Goal: Task Accomplishment & Management: Complete application form

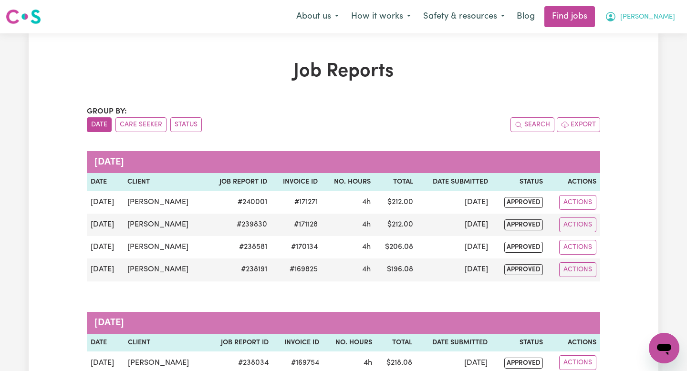
click at [667, 8] on button "[PERSON_NAME]" at bounding box center [640, 17] width 83 height 20
click at [595, 17] on link "Find jobs" at bounding box center [569, 16] width 51 height 21
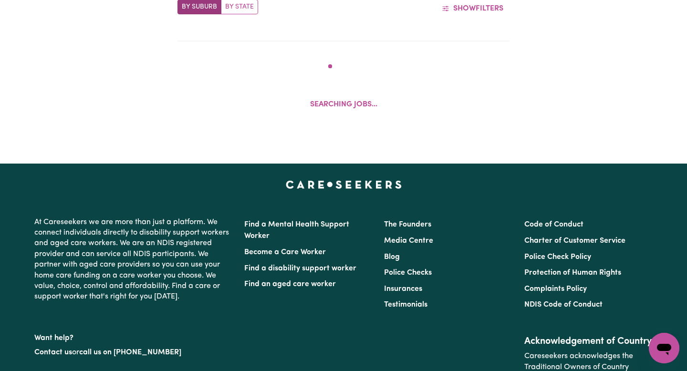
click at [649, 17] on section "Careseekers Jobs Board Search By Suburb By State Show Filters Searching jobs..." at bounding box center [343, 32] width 687 height 240
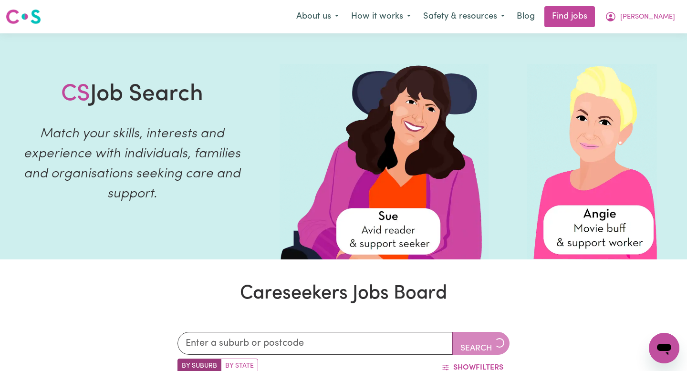
click at [649, 16] on button "[PERSON_NAME]" at bounding box center [640, 17] width 83 height 20
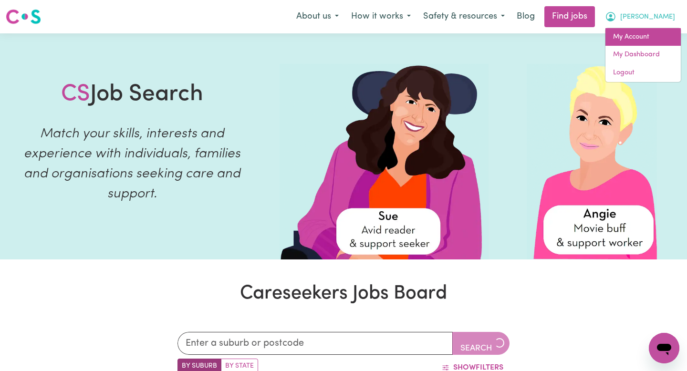
click at [648, 31] on link "My Account" at bounding box center [642, 37] width 75 height 18
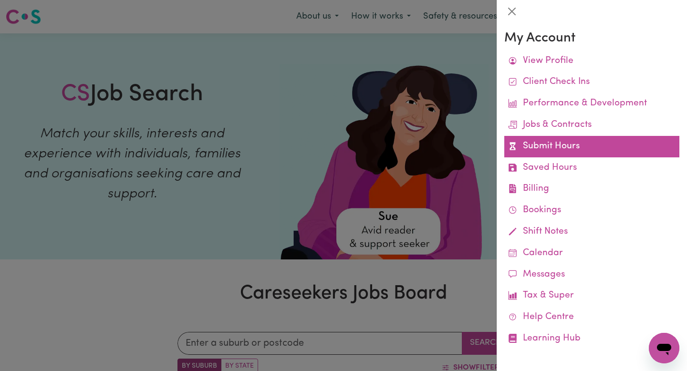
click at [561, 144] on link "Submit Hours" at bounding box center [591, 146] width 175 height 21
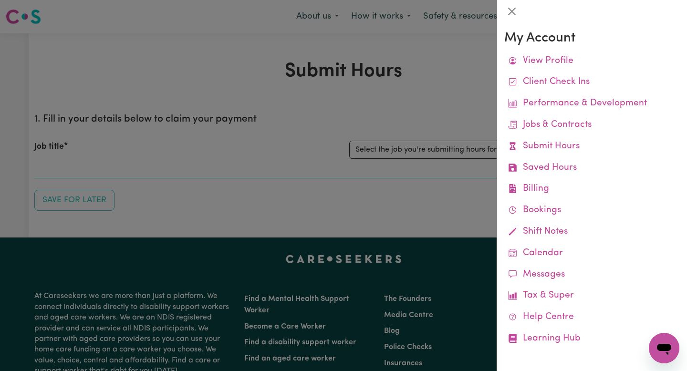
click at [458, 155] on div at bounding box center [343, 185] width 687 height 371
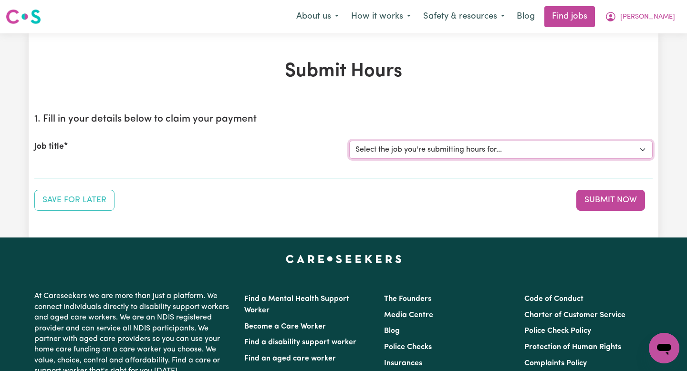
click at [459, 153] on select "Select the job you're submitting hours for... [[PERSON_NAME]] [DATE]" at bounding box center [500, 150] width 303 height 18
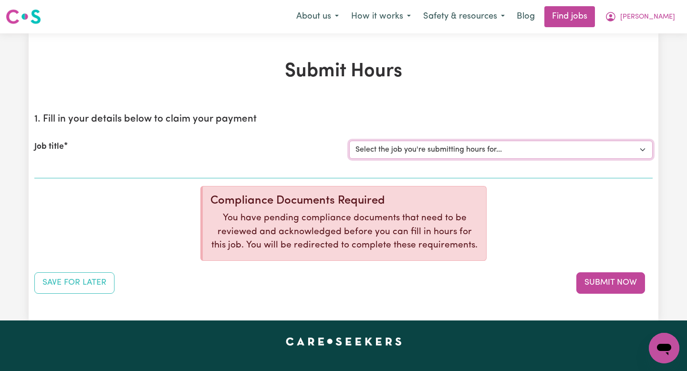
click at [434, 149] on select "Select the job you're submitting hours for... [[PERSON_NAME]] [DATE]" at bounding box center [500, 150] width 303 height 18
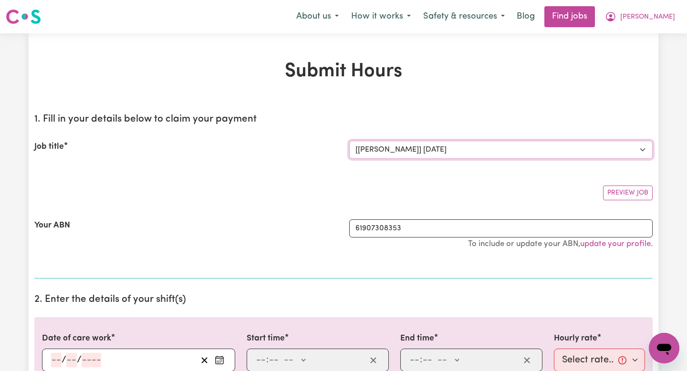
select select "0"
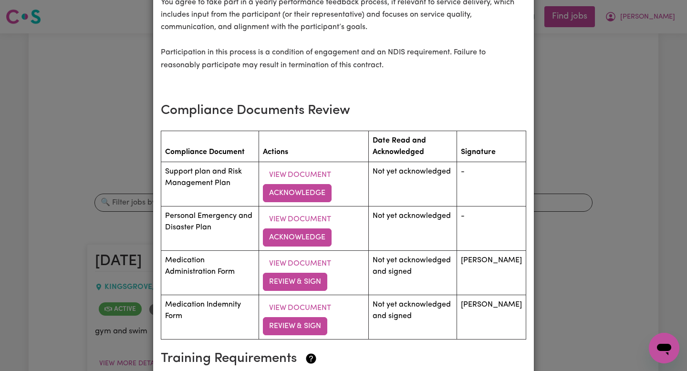
scroll to position [1369, 0]
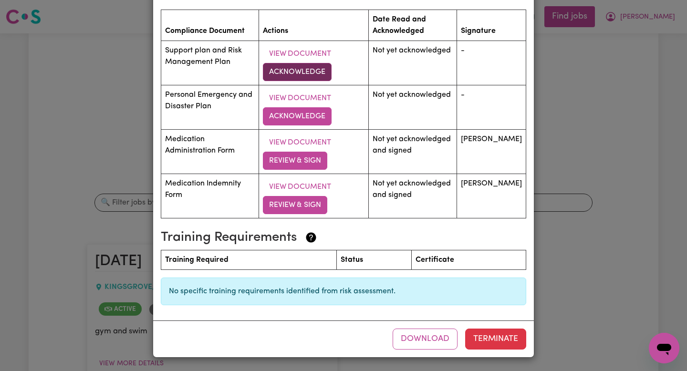
click at [297, 71] on button "Acknowledge" at bounding box center [297, 72] width 69 height 18
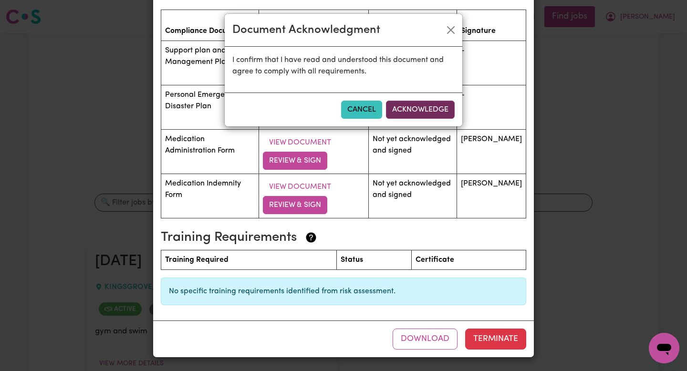
click at [399, 108] on button "Acknowledge" at bounding box center [420, 110] width 69 height 18
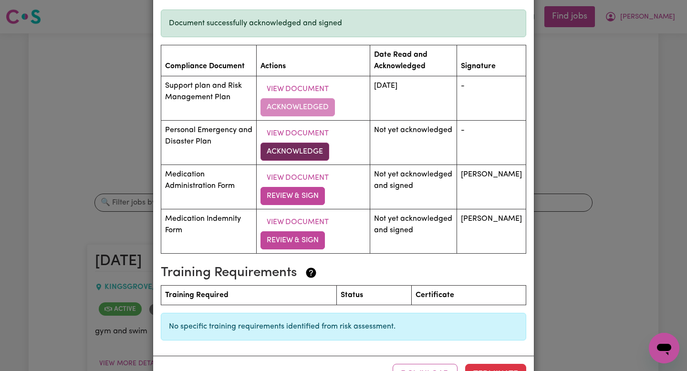
click at [318, 151] on button "Acknowledge" at bounding box center [294, 152] width 69 height 18
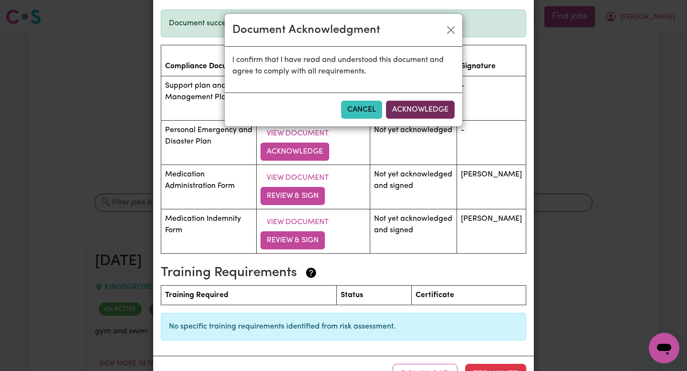
click at [409, 103] on button "Acknowledge" at bounding box center [420, 110] width 69 height 18
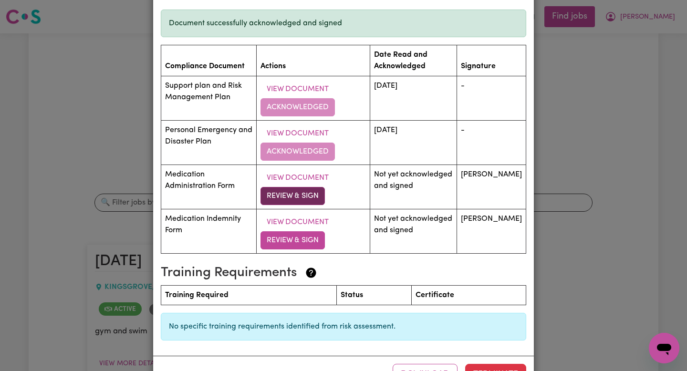
click at [301, 196] on button "Review & Sign" at bounding box center [292, 196] width 64 height 18
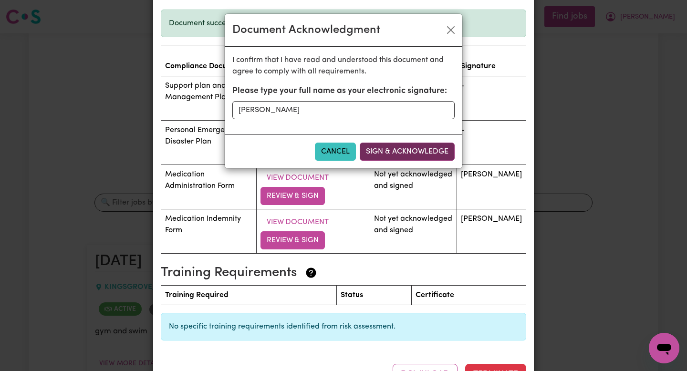
click at [404, 157] on button "Sign & Acknowledge" at bounding box center [407, 152] width 95 height 18
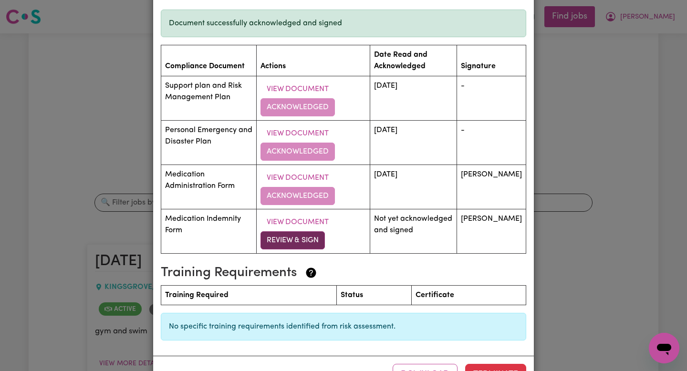
click at [306, 248] on button "Review & Sign" at bounding box center [292, 240] width 64 height 18
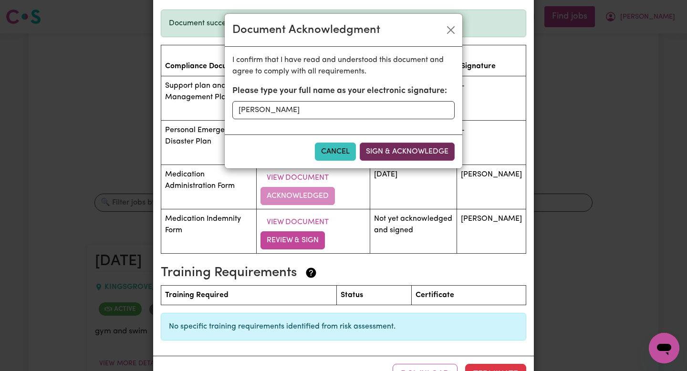
click at [387, 154] on button "Sign & Acknowledge" at bounding box center [407, 152] width 95 height 18
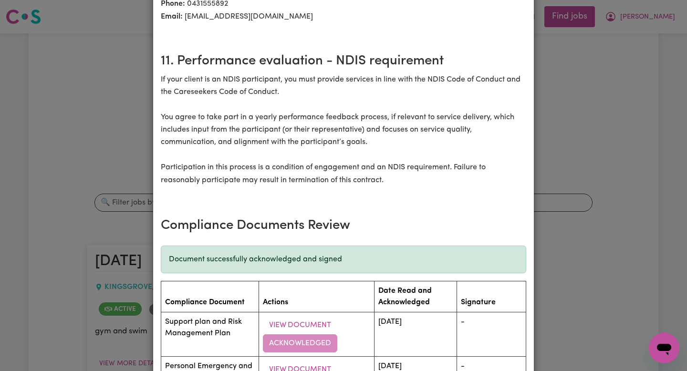
scroll to position [1404, 0]
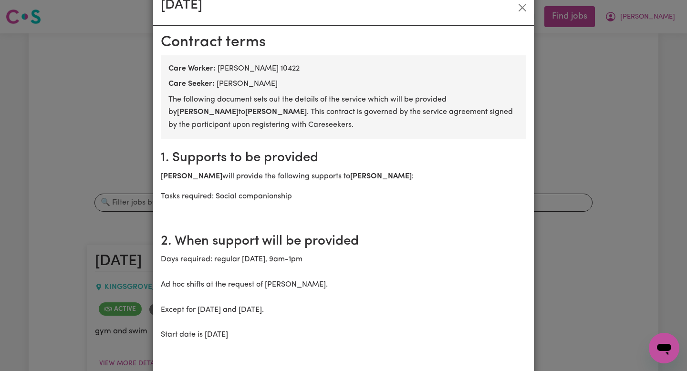
scroll to position [0, 0]
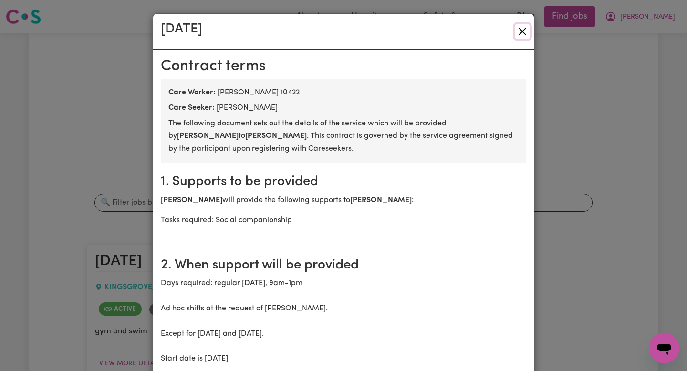
click at [526, 31] on button "Close" at bounding box center [522, 31] width 15 height 15
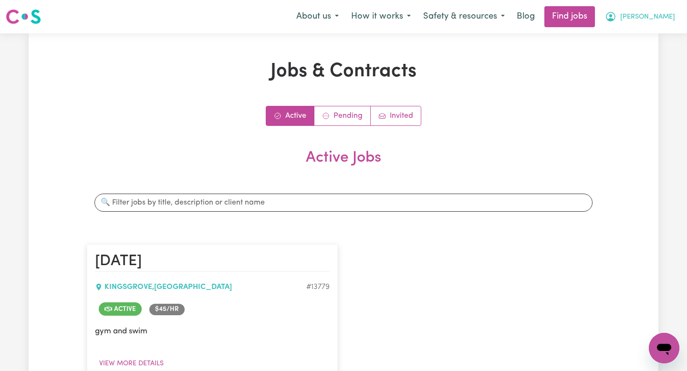
click at [651, 17] on button "[PERSON_NAME]" at bounding box center [640, 17] width 83 height 20
click at [595, 20] on link "Find jobs" at bounding box center [569, 16] width 51 height 21
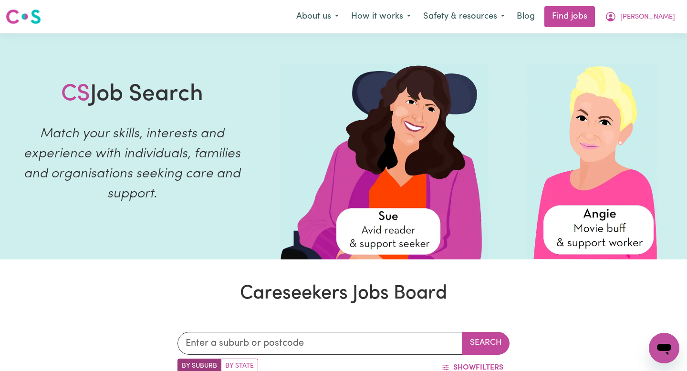
scroll to position [7, 0]
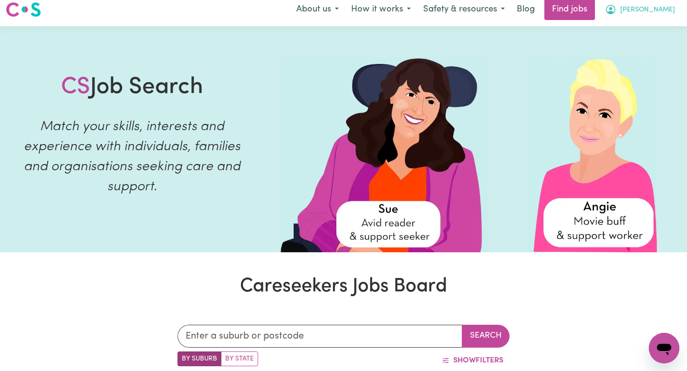
click at [635, 14] on button "[PERSON_NAME]" at bounding box center [640, 10] width 83 height 20
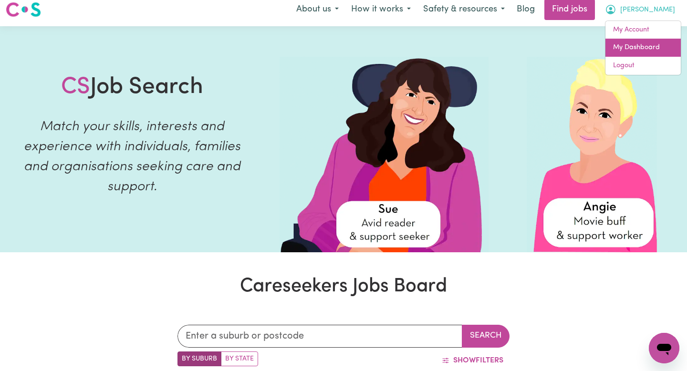
click at [646, 47] on link "My Dashboard" at bounding box center [642, 48] width 75 height 18
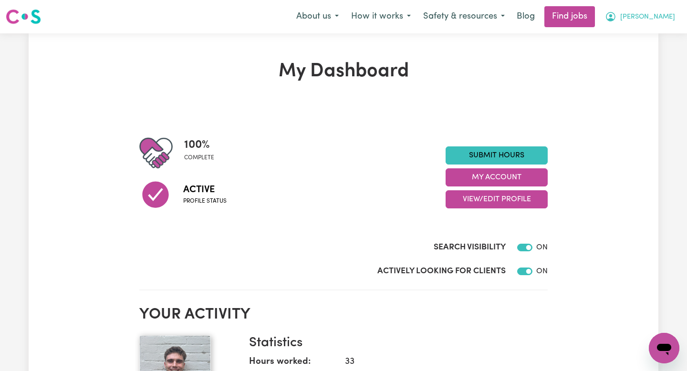
click at [616, 18] on icon "My Account" at bounding box center [610, 16] width 11 height 11
click at [637, 26] on button "[PERSON_NAME]" at bounding box center [640, 17] width 83 height 20
click at [642, 25] on button "[PERSON_NAME]" at bounding box center [640, 17] width 83 height 20
click at [636, 31] on link "My Account" at bounding box center [642, 37] width 75 height 18
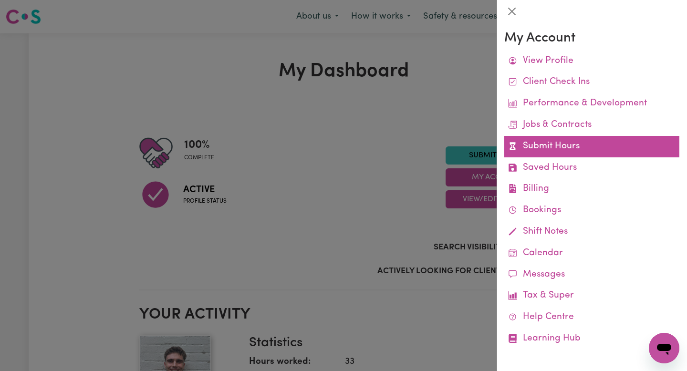
click at [569, 156] on link "Submit Hours" at bounding box center [591, 146] width 175 height 21
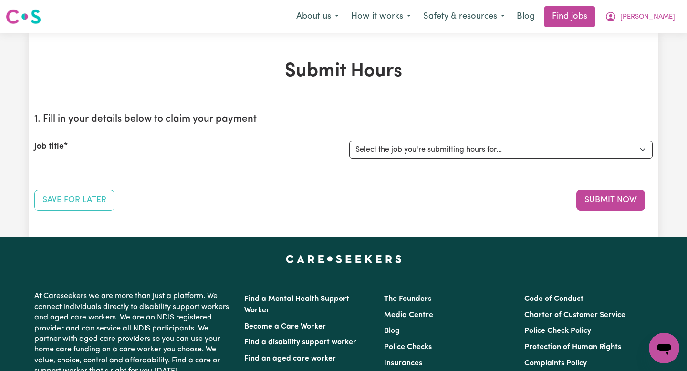
click at [537, 137] on div "Job title Select the job you're submitting hours for... [[PERSON_NAME]] [DATE]" at bounding box center [343, 149] width 618 height 41
click at [537, 157] on select "Select the job you're submitting hours for... [[PERSON_NAME]] [DATE]" at bounding box center [500, 150] width 303 height 18
select select "13779"
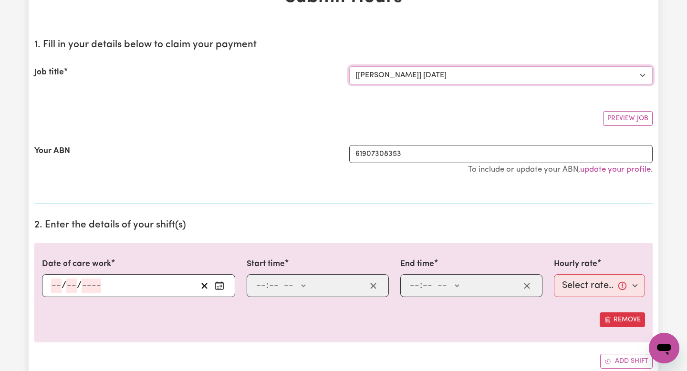
scroll to position [79, 0]
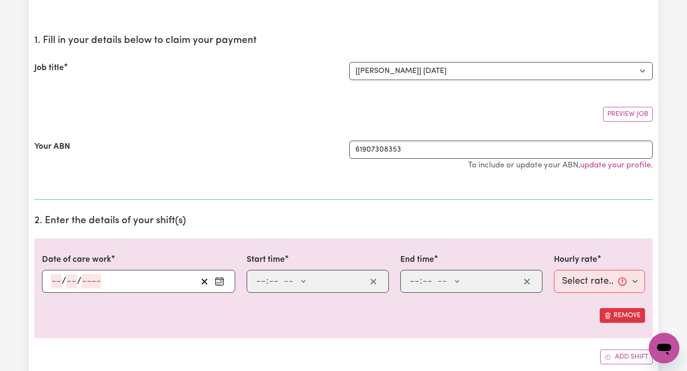
click at [172, 292] on div "/ /" at bounding box center [138, 281] width 193 height 23
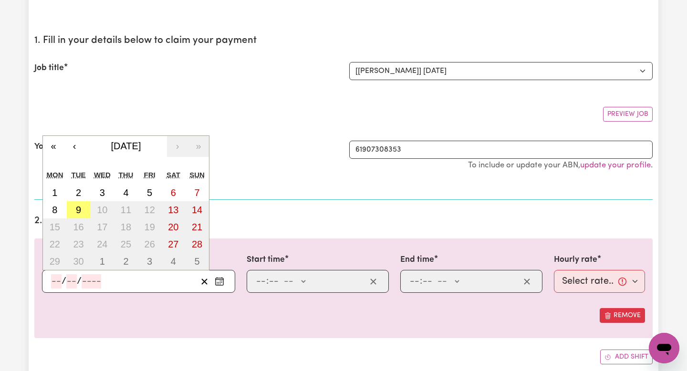
click at [59, 282] on input "number" at bounding box center [56, 281] width 10 height 14
click at [62, 206] on button "8" at bounding box center [55, 209] width 24 height 17
type input "[DATE]"
type input "8"
type input "9"
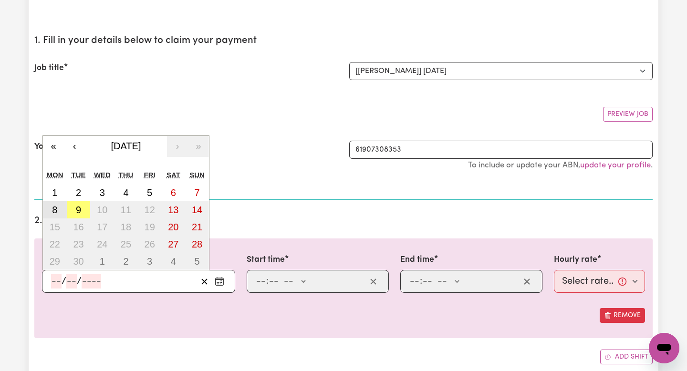
type input "2025"
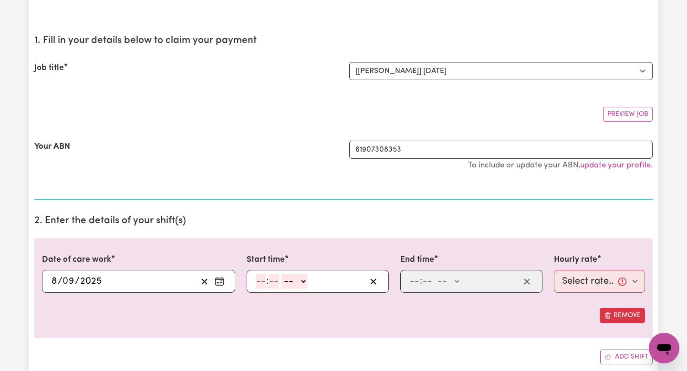
click at [261, 280] on input "number" at bounding box center [261, 281] width 10 height 14
type input "3"
click at [273, 279] on input "number" at bounding box center [269, 281] width 10 height 14
type input "00"
click at [290, 280] on select "-- AM PM" at bounding box center [293, 281] width 26 height 14
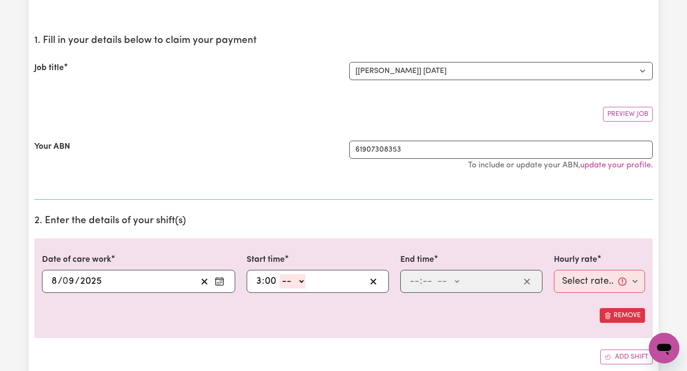
select select "pm"
type input "15:00"
type input "0"
click at [416, 281] on input "number" at bounding box center [414, 281] width 10 height 14
type input "9"
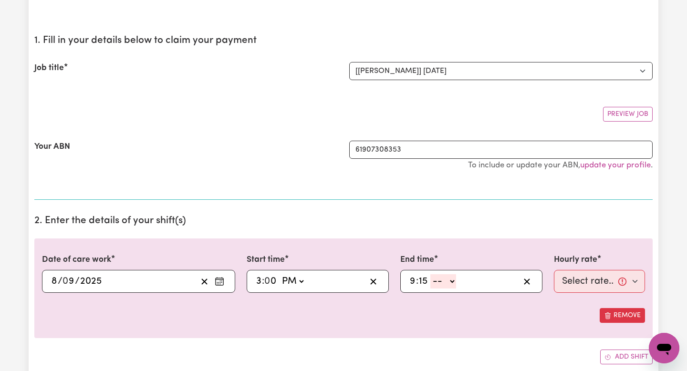
type input "15"
click at [448, 280] on select "-- AM PM" at bounding box center [443, 281] width 26 height 14
select select "pm"
type input "21:15"
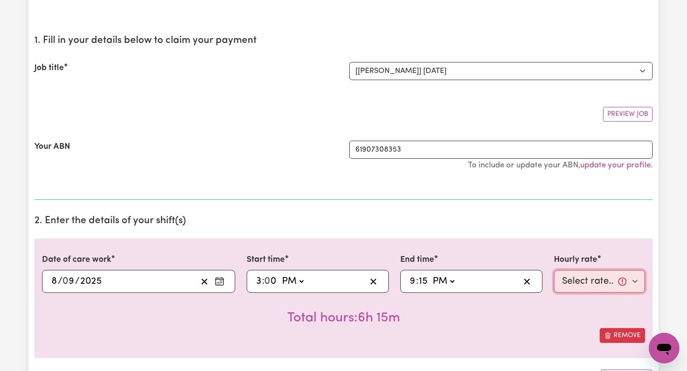
click at [600, 279] on select "Select rate... $50.00 (Weekday)" at bounding box center [599, 281] width 91 height 23
select select "50-Weekday"
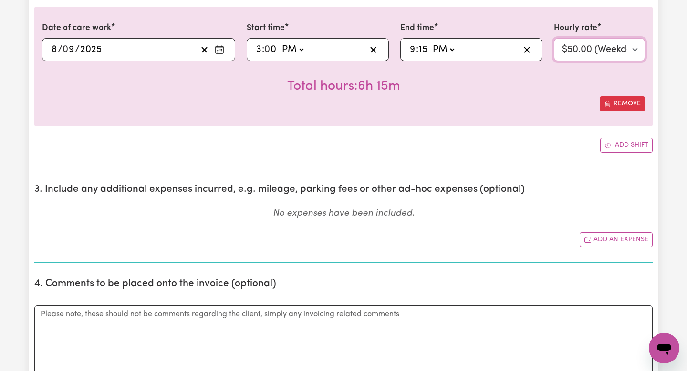
scroll to position [319, 0]
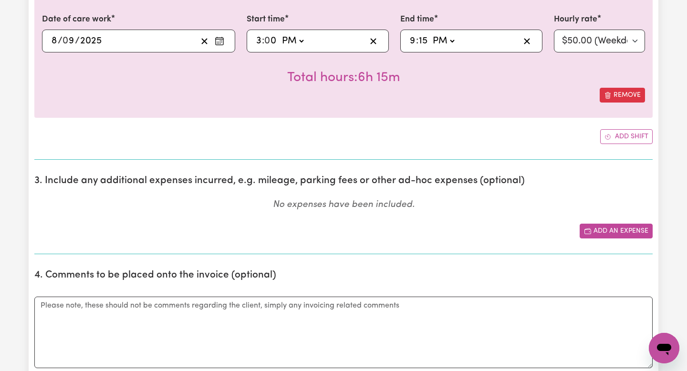
click at [611, 231] on button "Add an expense" at bounding box center [616, 231] width 73 height 15
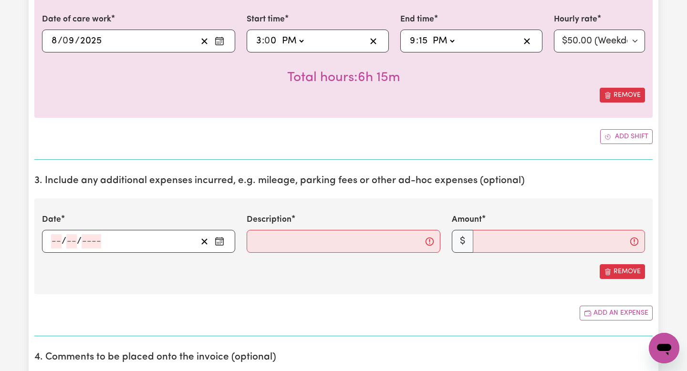
click at [138, 238] on div "/ /" at bounding box center [123, 241] width 147 height 14
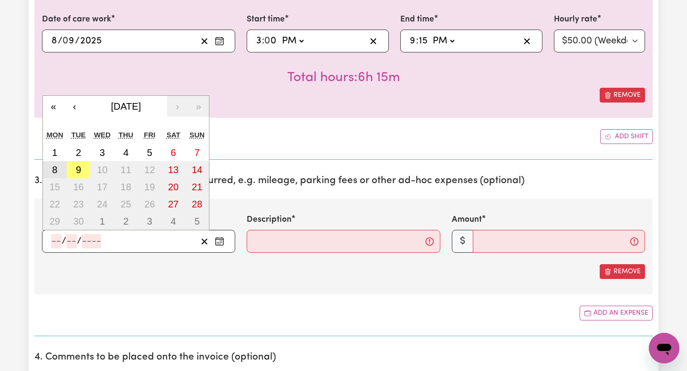
click at [52, 170] on abbr "8" at bounding box center [54, 170] width 5 height 10
type input "[DATE]"
type input "8"
type input "9"
type input "2025"
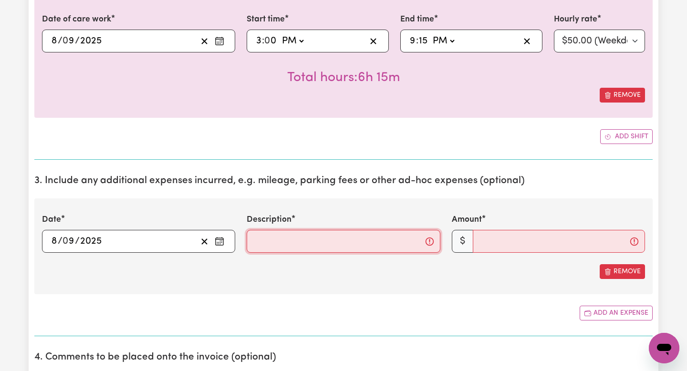
click at [328, 238] on input "Description" at bounding box center [343, 241] width 193 height 23
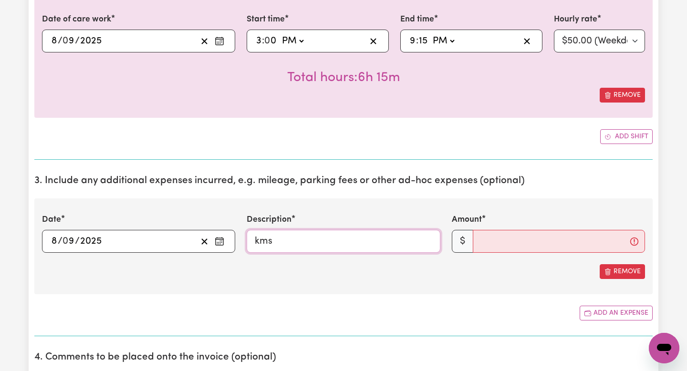
type input "kms"
click at [532, 238] on input "Amount" at bounding box center [559, 241] width 172 height 23
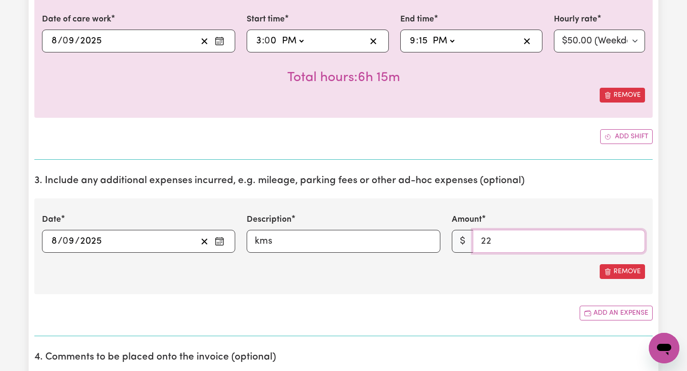
type input "2"
type input "64"
click at [489, 259] on div "Date [DATE] 8 / 0 9 / 2025 « ‹ [DATE] › » Mon Tue Wed Thu Fri Sat Sun 1 2 3 4 5…" at bounding box center [343, 246] width 618 height 96
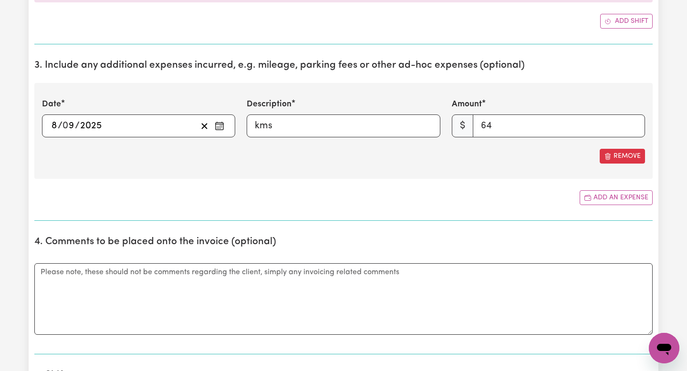
scroll to position [458, 0]
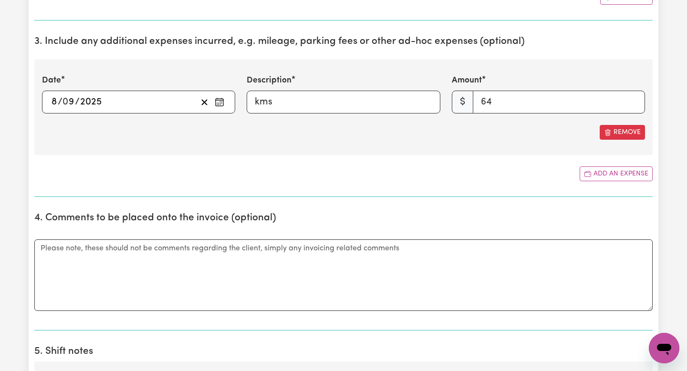
click at [330, 229] on div "Comments" at bounding box center [343, 275] width 618 height 94
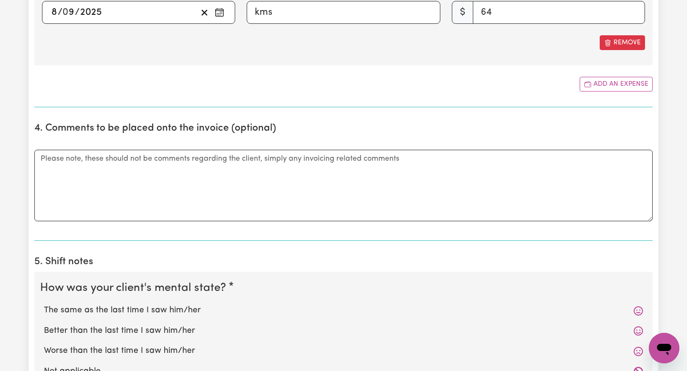
scroll to position [762, 0]
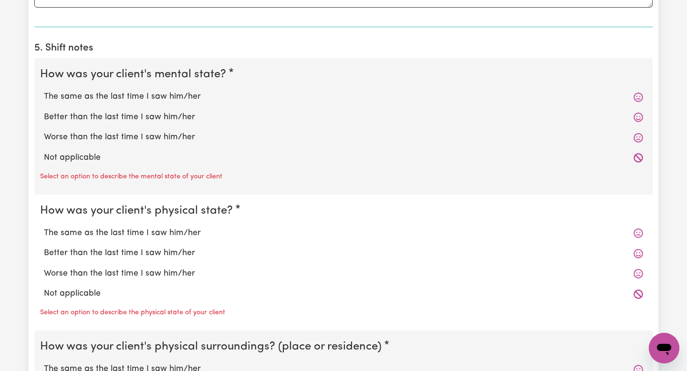
click at [620, 116] on label "Better than the last time I saw him/her" at bounding box center [343, 117] width 599 height 12
click at [44, 111] on input "Better than the last time I saw him/her" at bounding box center [43, 111] width 0 height 0
radio input "true"
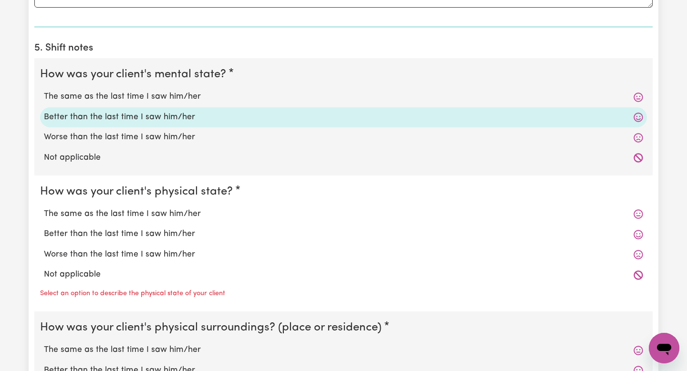
click at [561, 241] on div "Better than the last time I saw him/her" at bounding box center [343, 234] width 607 height 20
click at [561, 240] on label "Better than the last time I saw him/her" at bounding box center [343, 234] width 599 height 12
click at [44, 228] on input "Better than the last time I saw him/her" at bounding box center [43, 228] width 0 height 0
radio input "true"
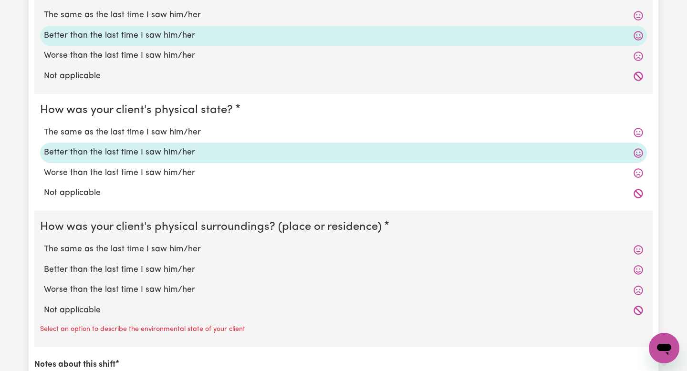
scroll to position [847, 0]
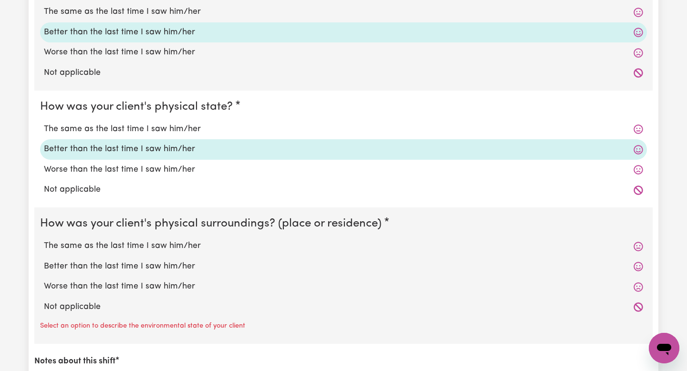
click at [500, 268] on label "Better than the last time I saw him/her" at bounding box center [343, 266] width 599 height 12
click at [44, 260] on input "Better than the last time I saw him/her" at bounding box center [43, 260] width 0 height 0
radio input "true"
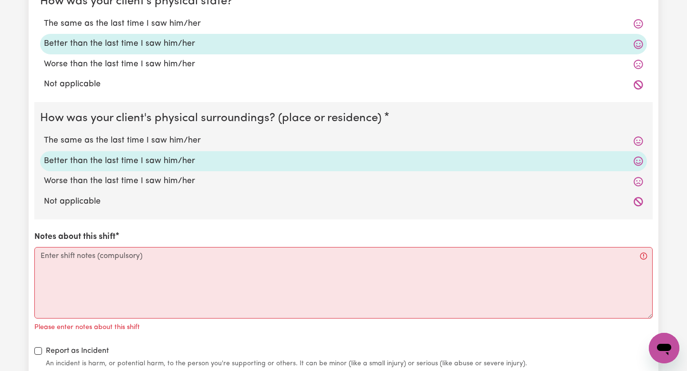
scroll to position [977, 0]
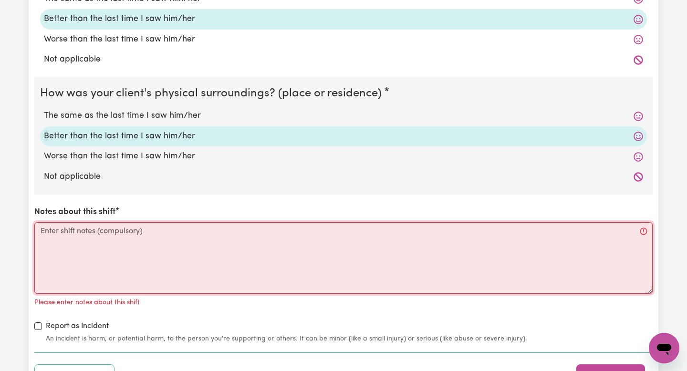
click at [386, 270] on textarea "Notes about this shift" at bounding box center [343, 258] width 618 height 72
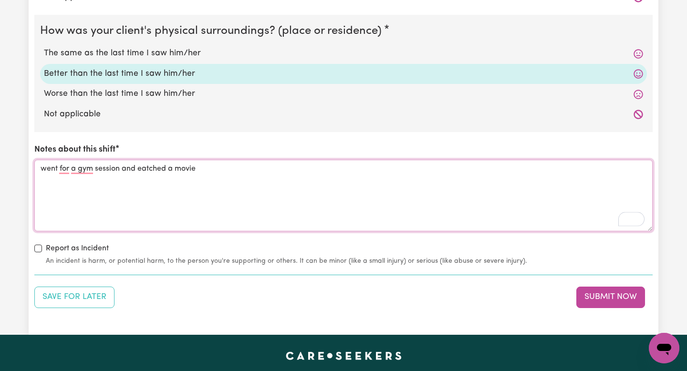
scroll to position [1120, 0]
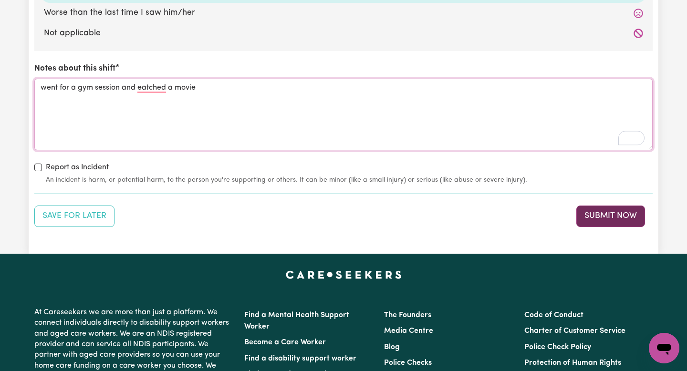
type textarea "went for a gym session and eatched a movie"
click at [591, 224] on button "Submit Now" at bounding box center [610, 216] width 69 height 21
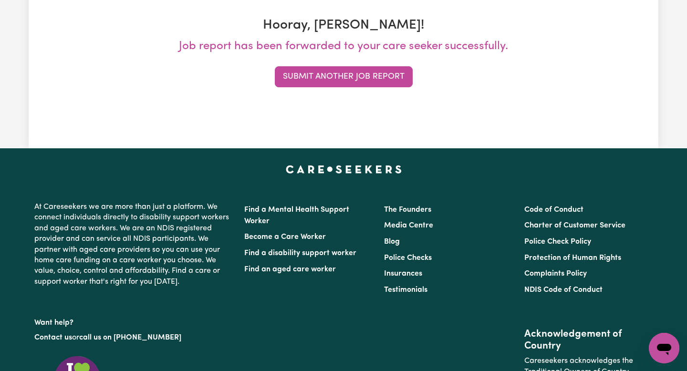
scroll to position [0, 0]
